Goal: Task Accomplishment & Management: Use online tool/utility

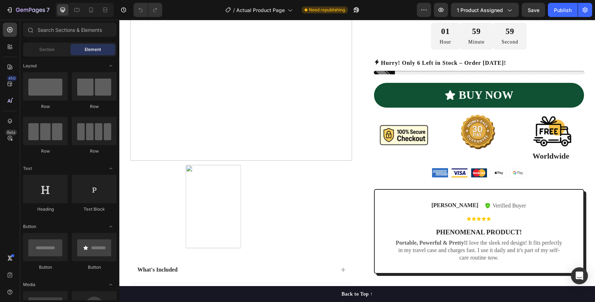
scroll to position [287, 0]
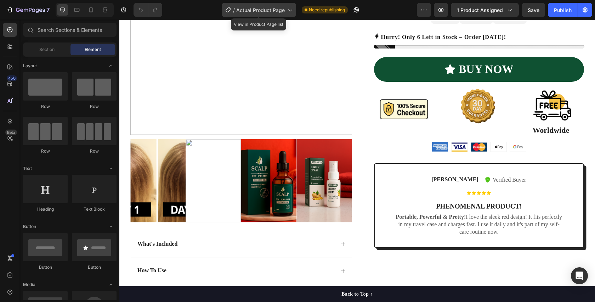
click at [271, 8] on span "Actual Product Page" at bounding box center [260, 9] width 49 height 7
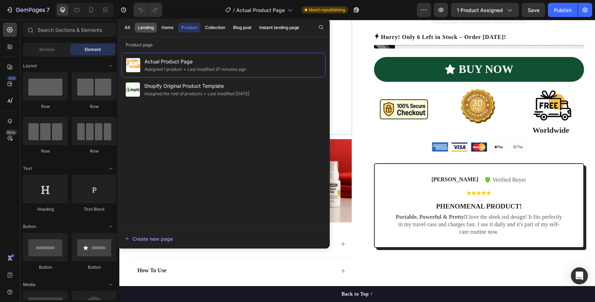
click at [143, 25] on div "Landing" at bounding box center [146, 27] width 16 height 6
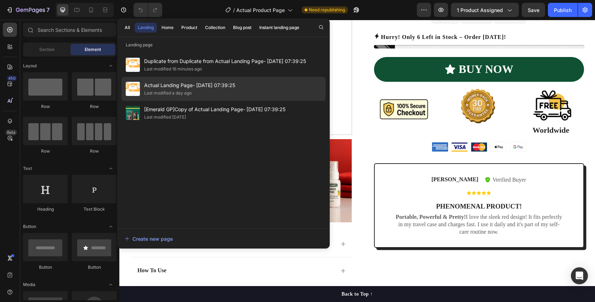
click at [169, 92] on div "Last modified a day ago" at bounding box center [167, 93] width 47 height 7
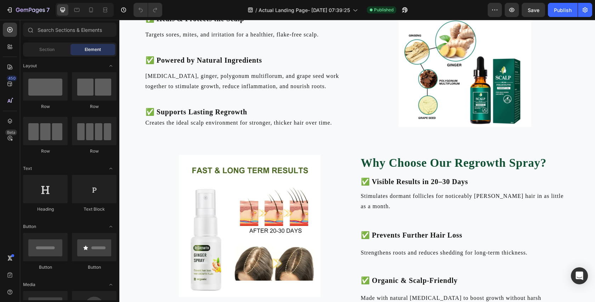
scroll to position [1605, 0]
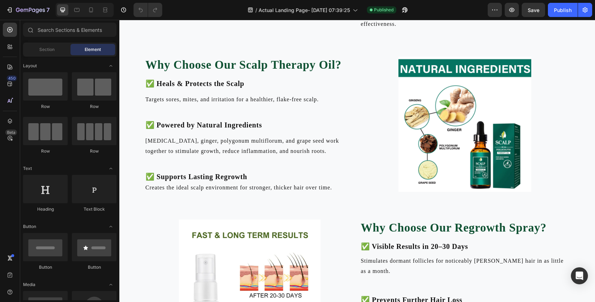
click at [440, 158] on img at bounding box center [464, 124] width 133 height 135
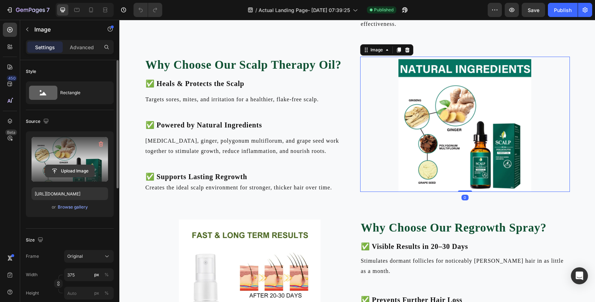
click at [64, 172] on input "file" at bounding box center [69, 171] width 49 height 12
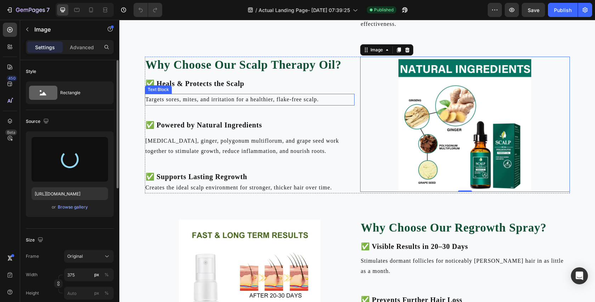
type input "[URL][DOMAIN_NAME]"
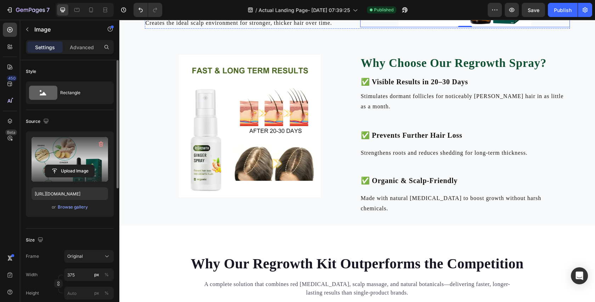
scroll to position [1789, 0]
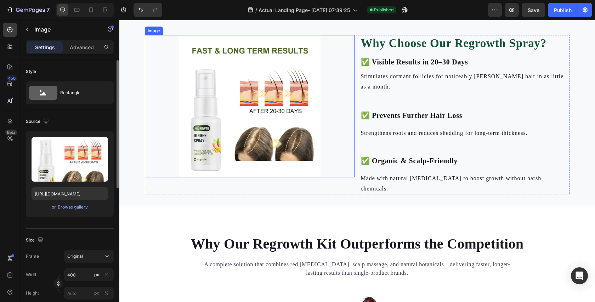
click at [237, 177] on img at bounding box center [250, 106] width 142 height 142
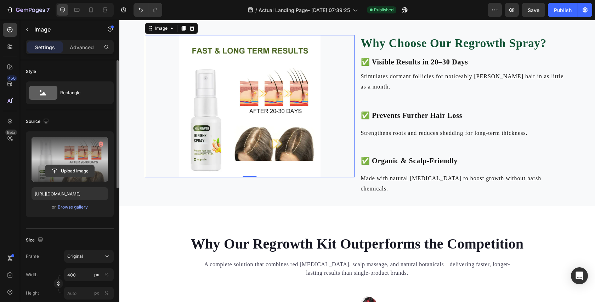
click at [83, 169] on input "file" at bounding box center [69, 171] width 49 height 12
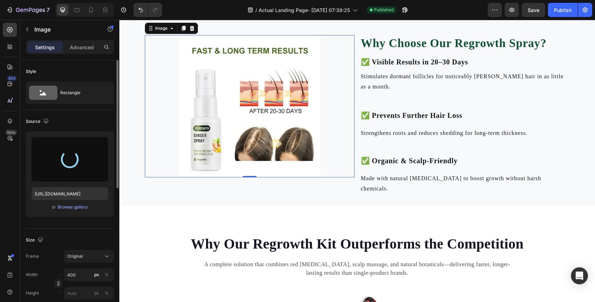
type input "[URL][DOMAIN_NAME]"
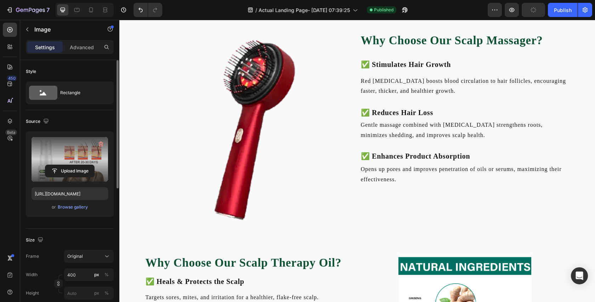
scroll to position [1385, 0]
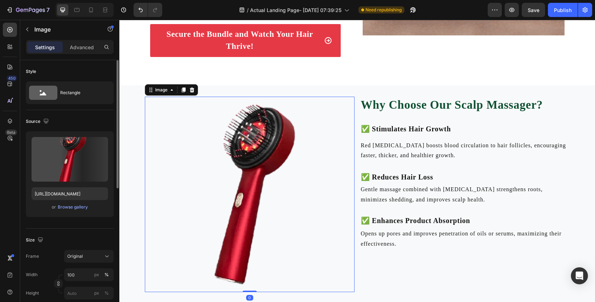
click at [262, 157] on img at bounding box center [250, 195] width 210 height 196
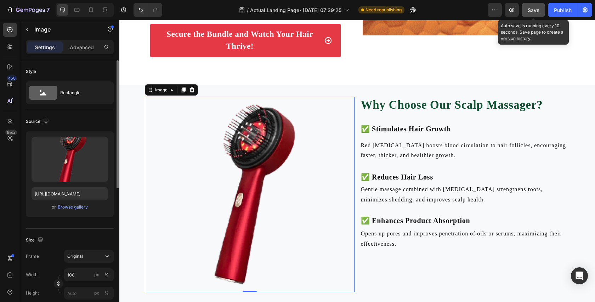
click at [534, 8] on span "Save" at bounding box center [534, 10] width 12 height 6
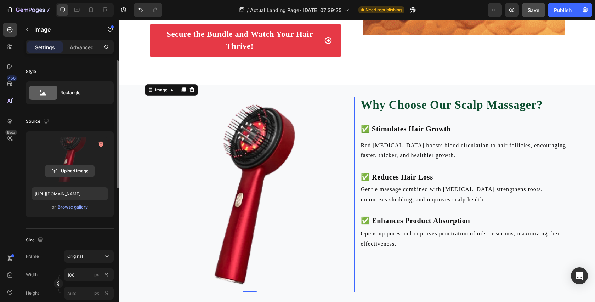
click at [65, 170] on input "file" at bounding box center [69, 171] width 49 height 12
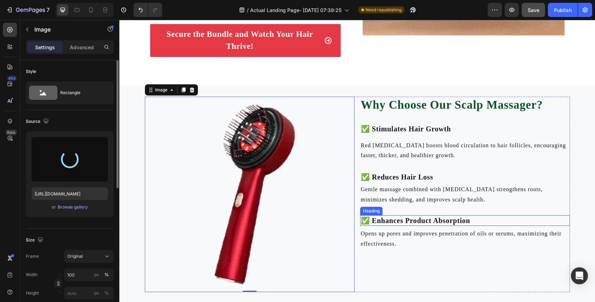
type input "[URL][DOMAIN_NAME]"
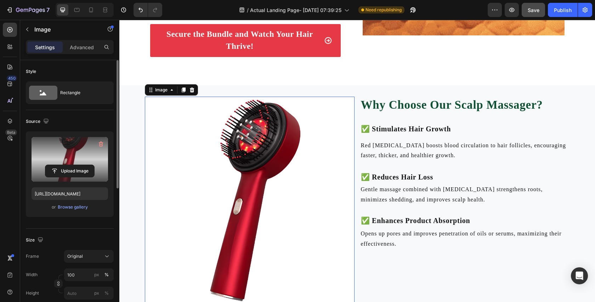
click at [283, 170] on img at bounding box center [250, 202] width 210 height 210
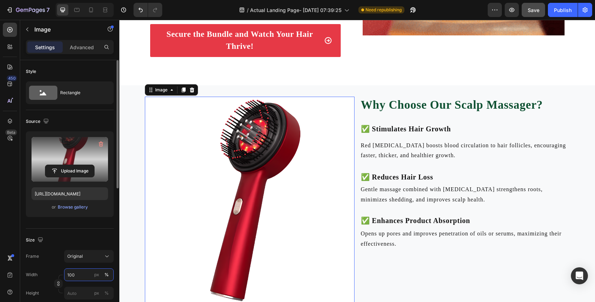
click at [79, 277] on input "100" at bounding box center [89, 274] width 50 height 13
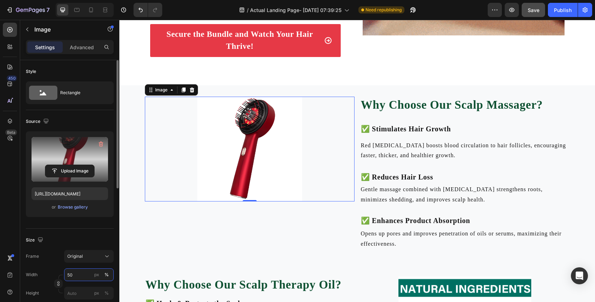
type input "5"
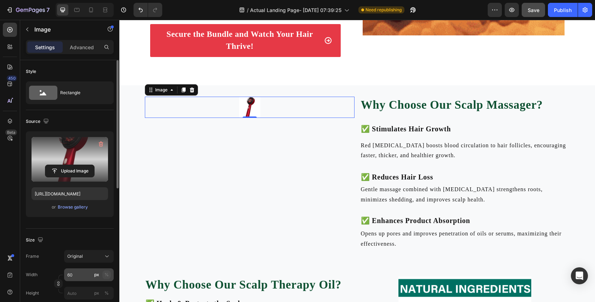
click at [109, 275] on button "%" at bounding box center [106, 275] width 9 height 9
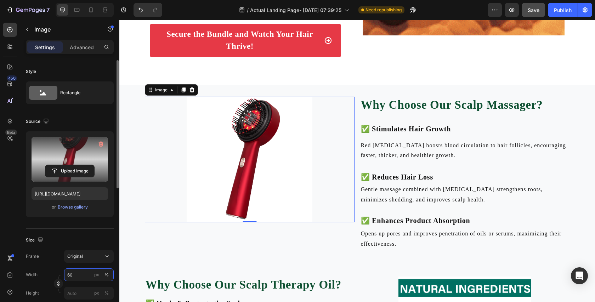
click at [76, 276] on input "60" at bounding box center [89, 274] width 50 height 13
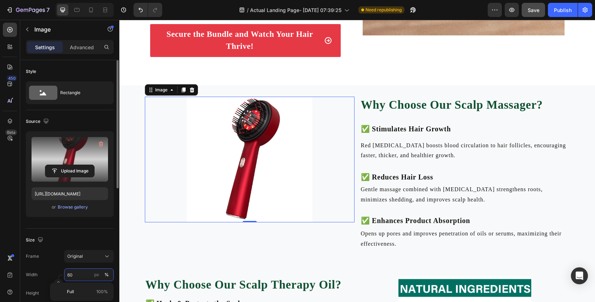
type input "6"
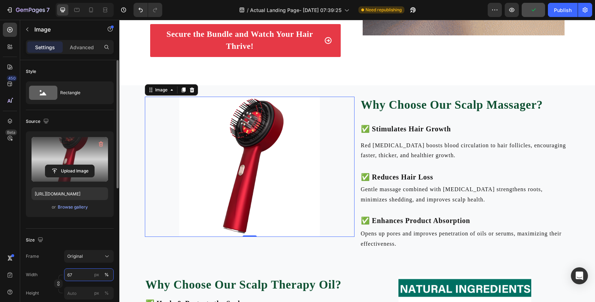
type input "6"
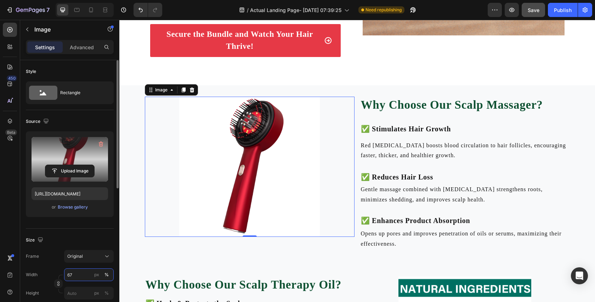
type input "6"
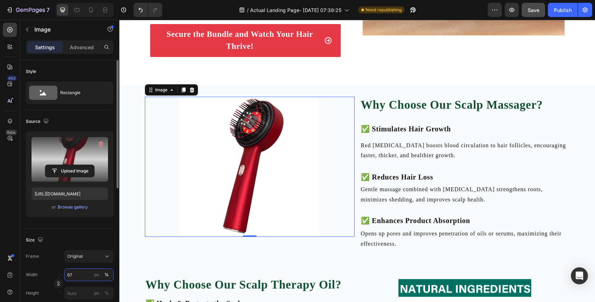
click at [71, 275] on input "67" at bounding box center [89, 274] width 50 height 13
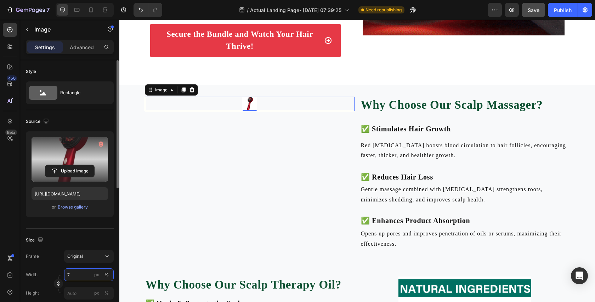
click at [69, 275] on input "7" at bounding box center [89, 274] width 50 height 13
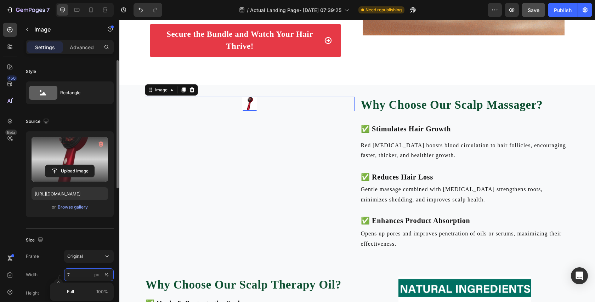
type input "75"
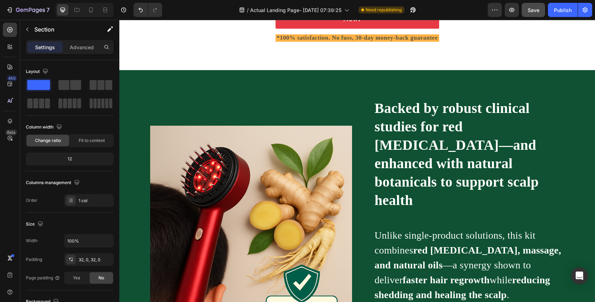
scroll to position [2313, 0]
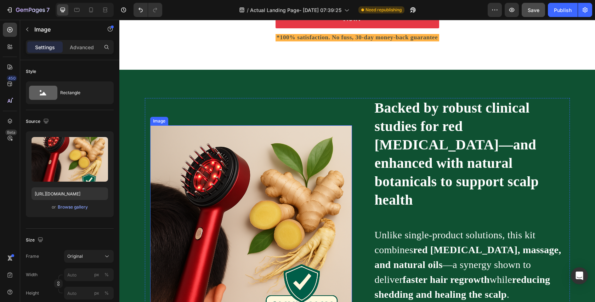
click at [202, 239] on img at bounding box center [251, 226] width 202 height 202
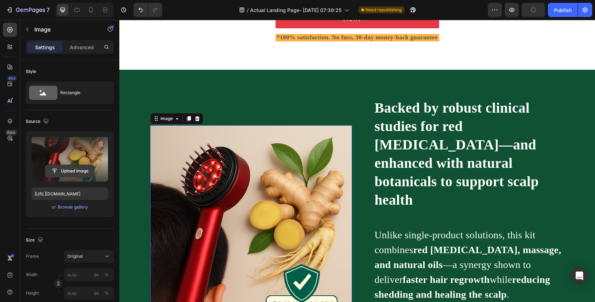
click at [70, 170] on input "file" at bounding box center [69, 171] width 49 height 12
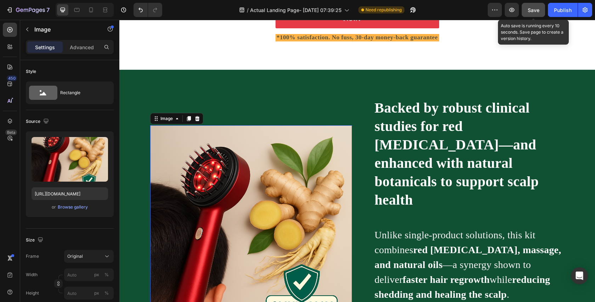
click at [536, 9] on span "Save" at bounding box center [534, 10] width 12 height 6
click at [531, 10] on span "Save" at bounding box center [534, 10] width 12 height 6
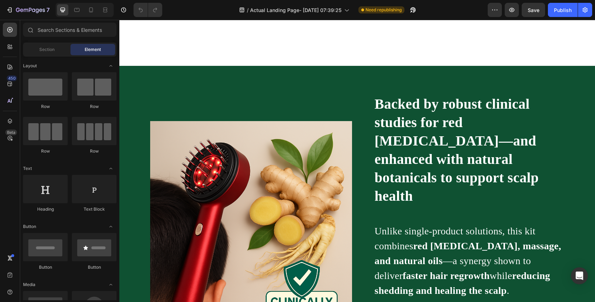
scroll to position [2375, 0]
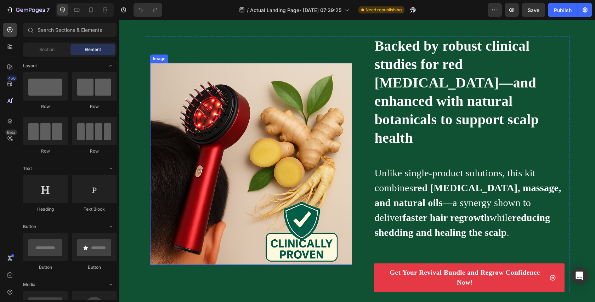
click at [238, 154] on img at bounding box center [251, 164] width 202 height 202
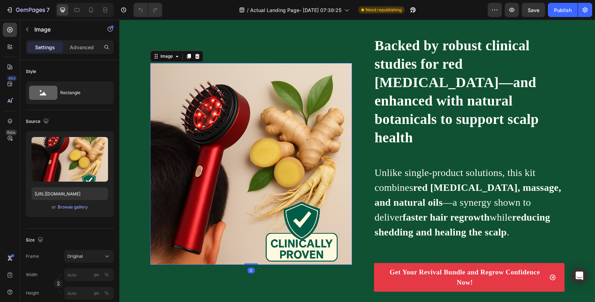
scroll to position [1999, 0]
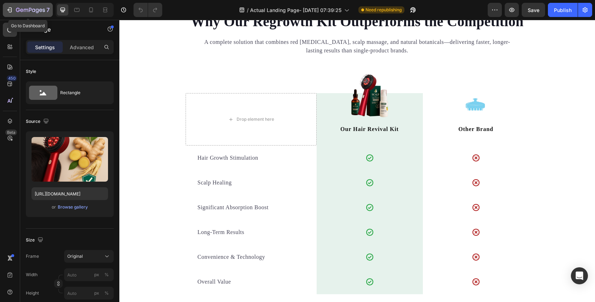
click at [24, 9] on icon "button" at bounding box center [26, 10] width 4 height 3
